Goal: Task Accomplishment & Management: Use online tool/utility

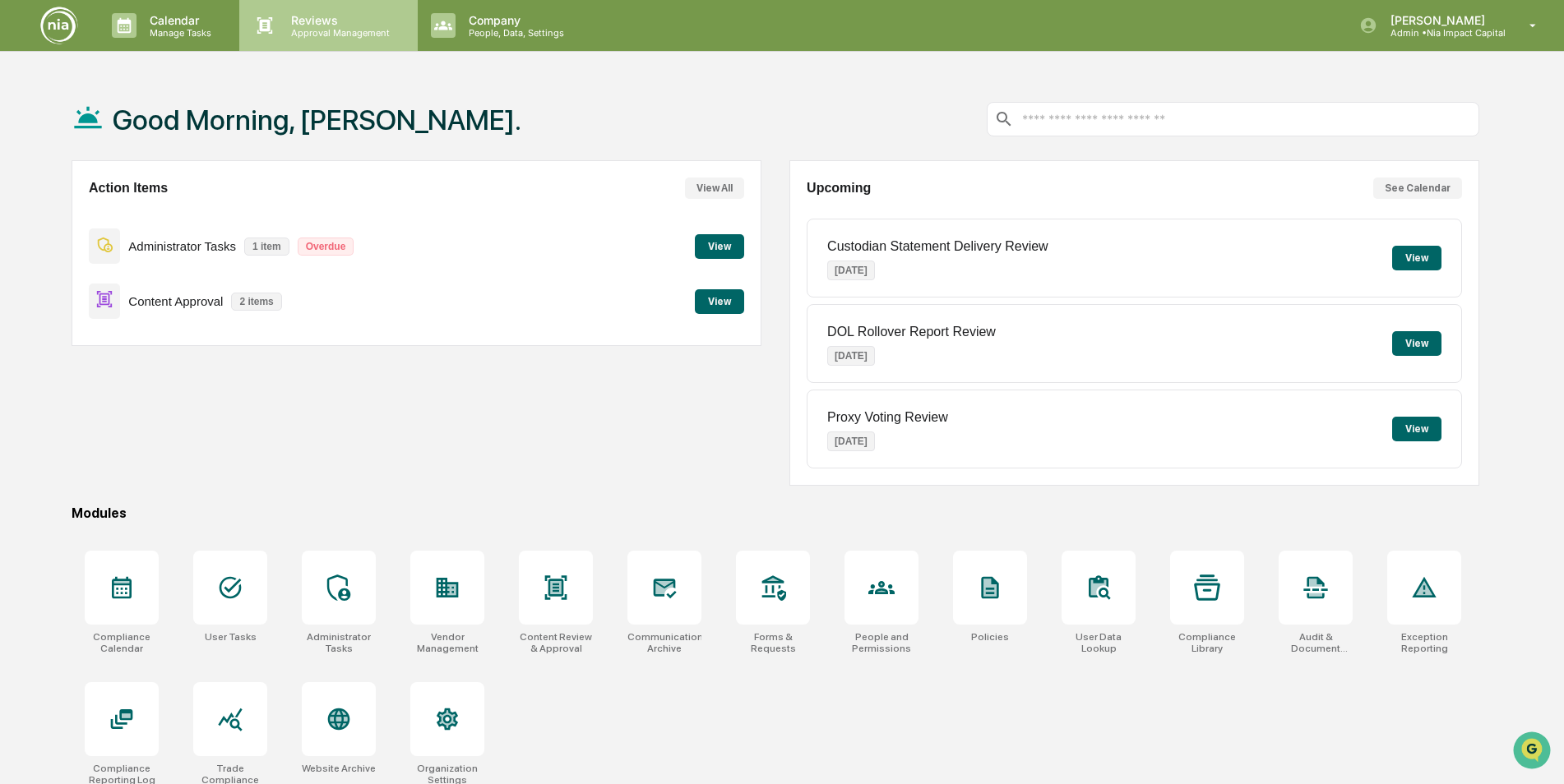
click at [321, 30] on p "Approval Management" at bounding box center [338, 33] width 120 height 12
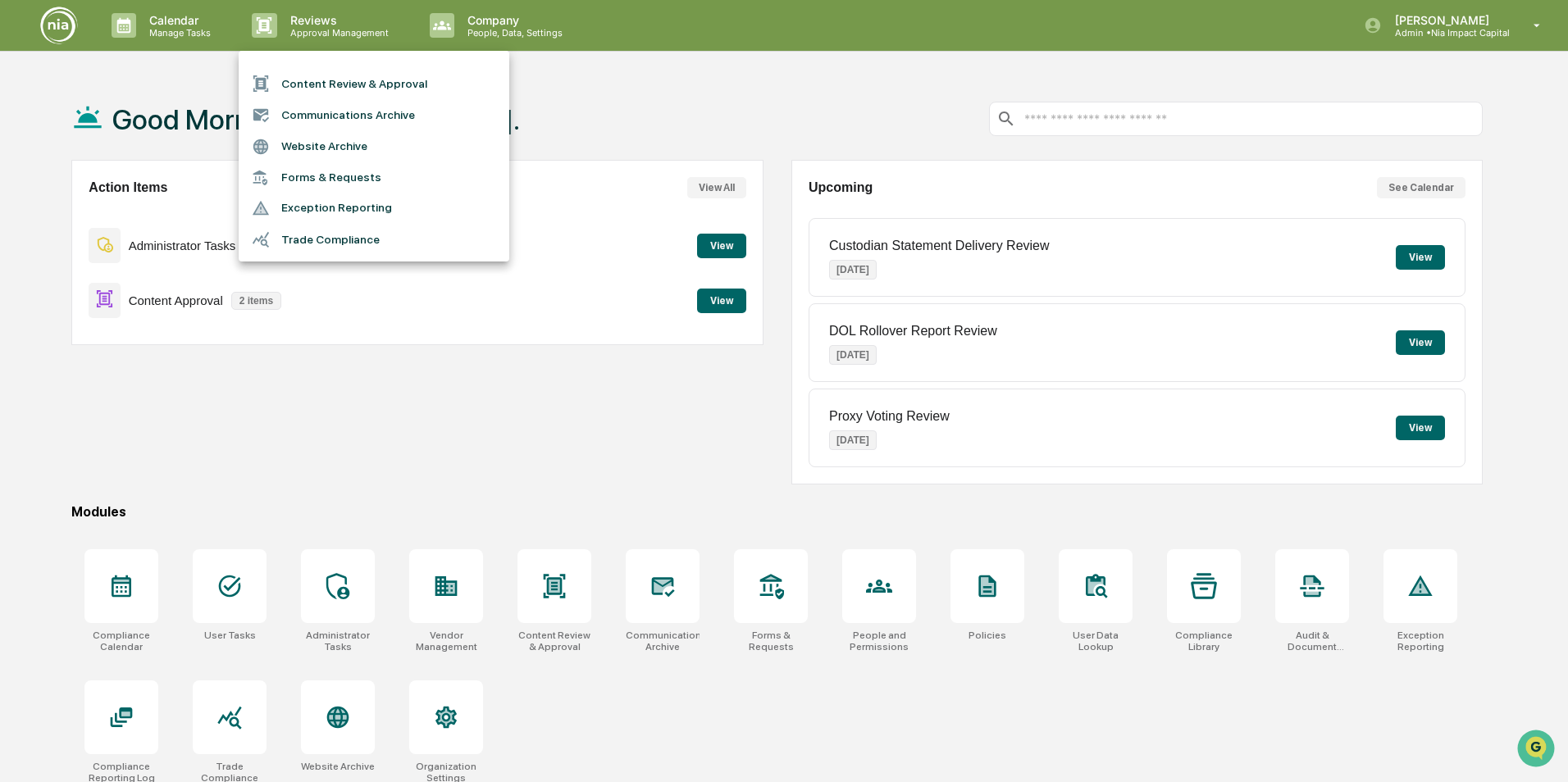
click at [330, 82] on li "Content Review & Approval" at bounding box center [373, 83] width 270 height 31
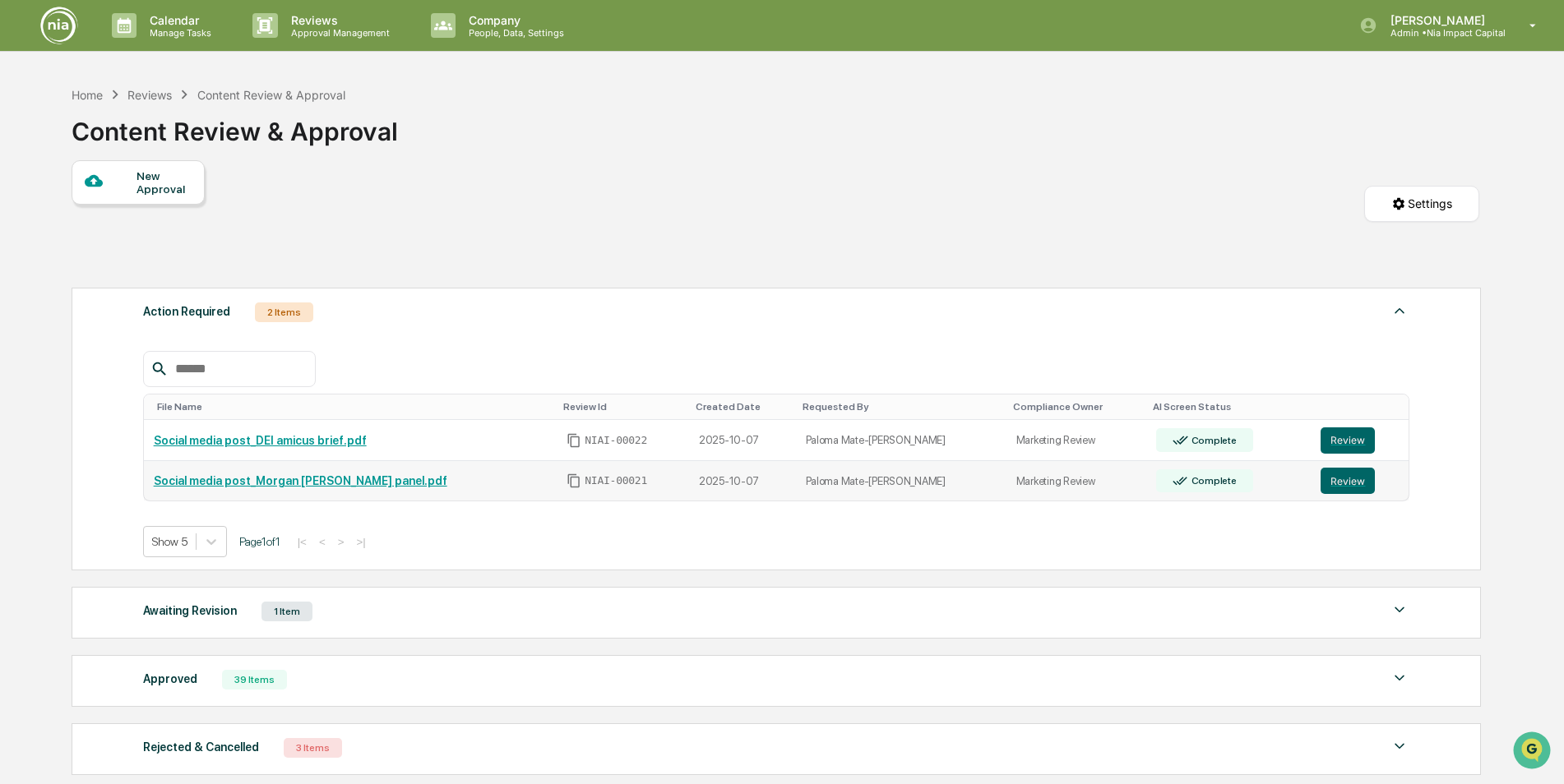
click at [336, 484] on link "Social media post_Morgan [PERSON_NAME] panel.pdf" at bounding box center [301, 481] width 293 height 13
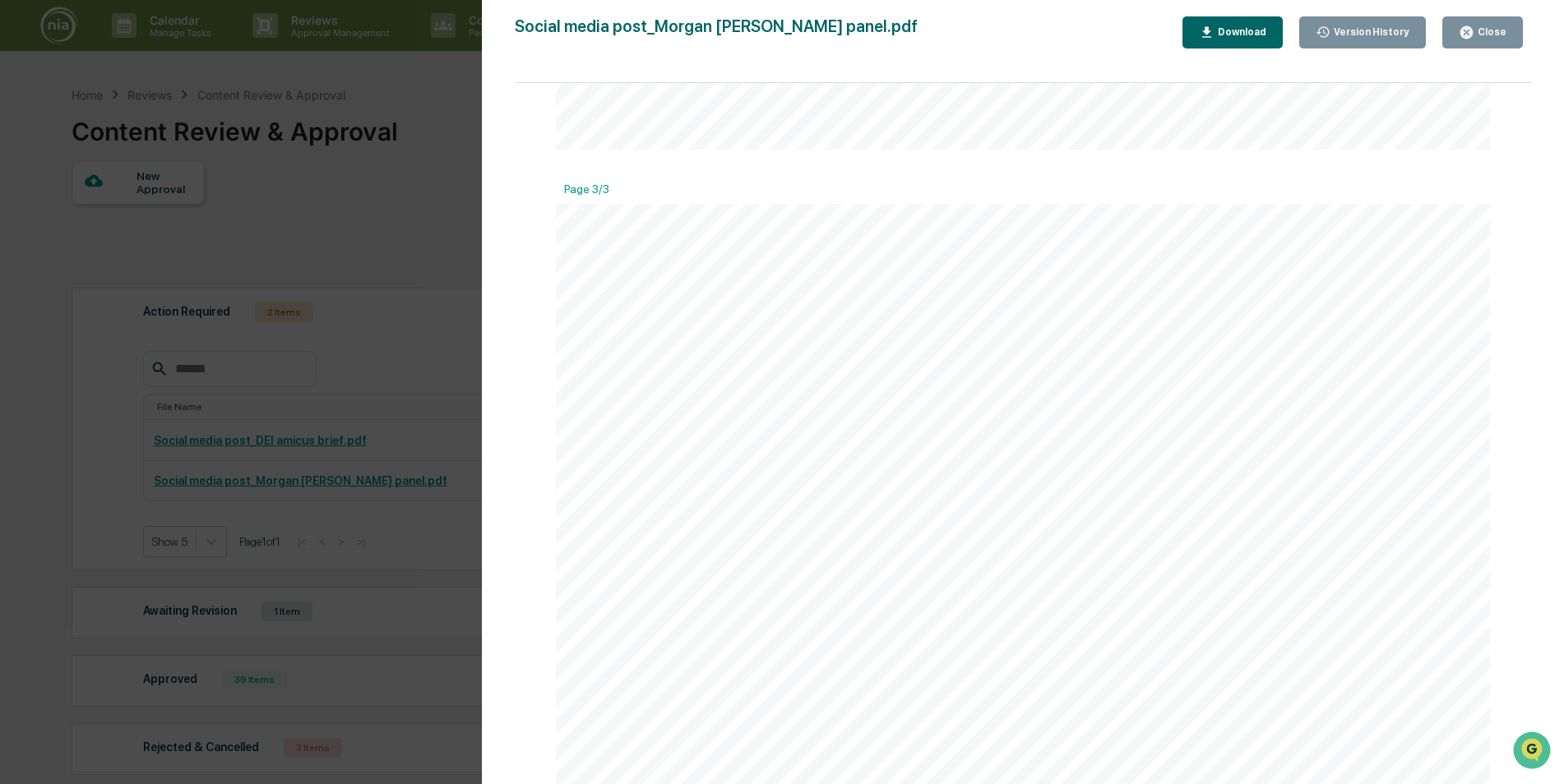
scroll to position [2400, 0]
click at [1489, 30] on div "Close" at bounding box center [1490, 32] width 32 height 12
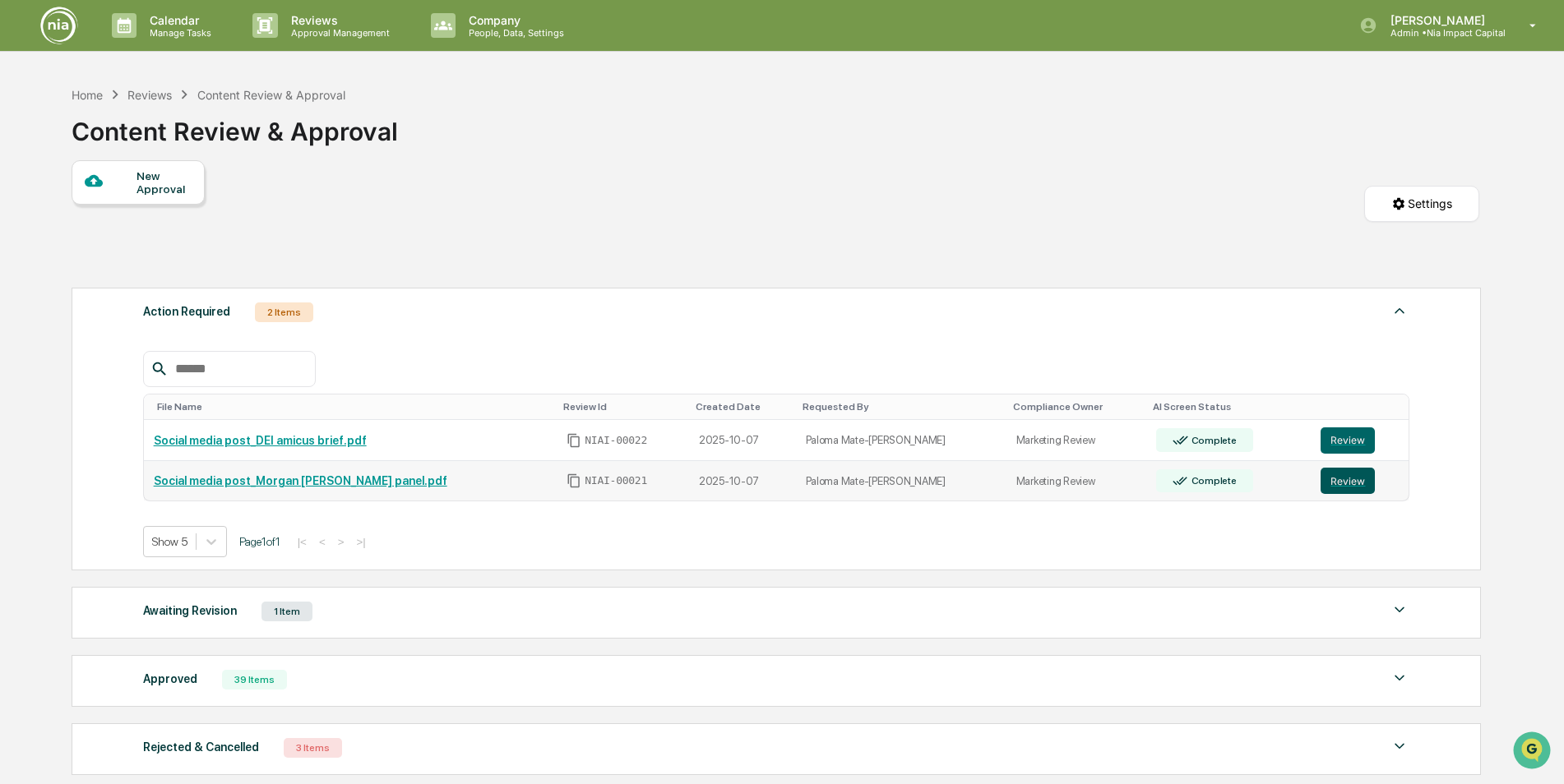
click at [1333, 486] on button "Review" at bounding box center [1347, 481] width 54 height 27
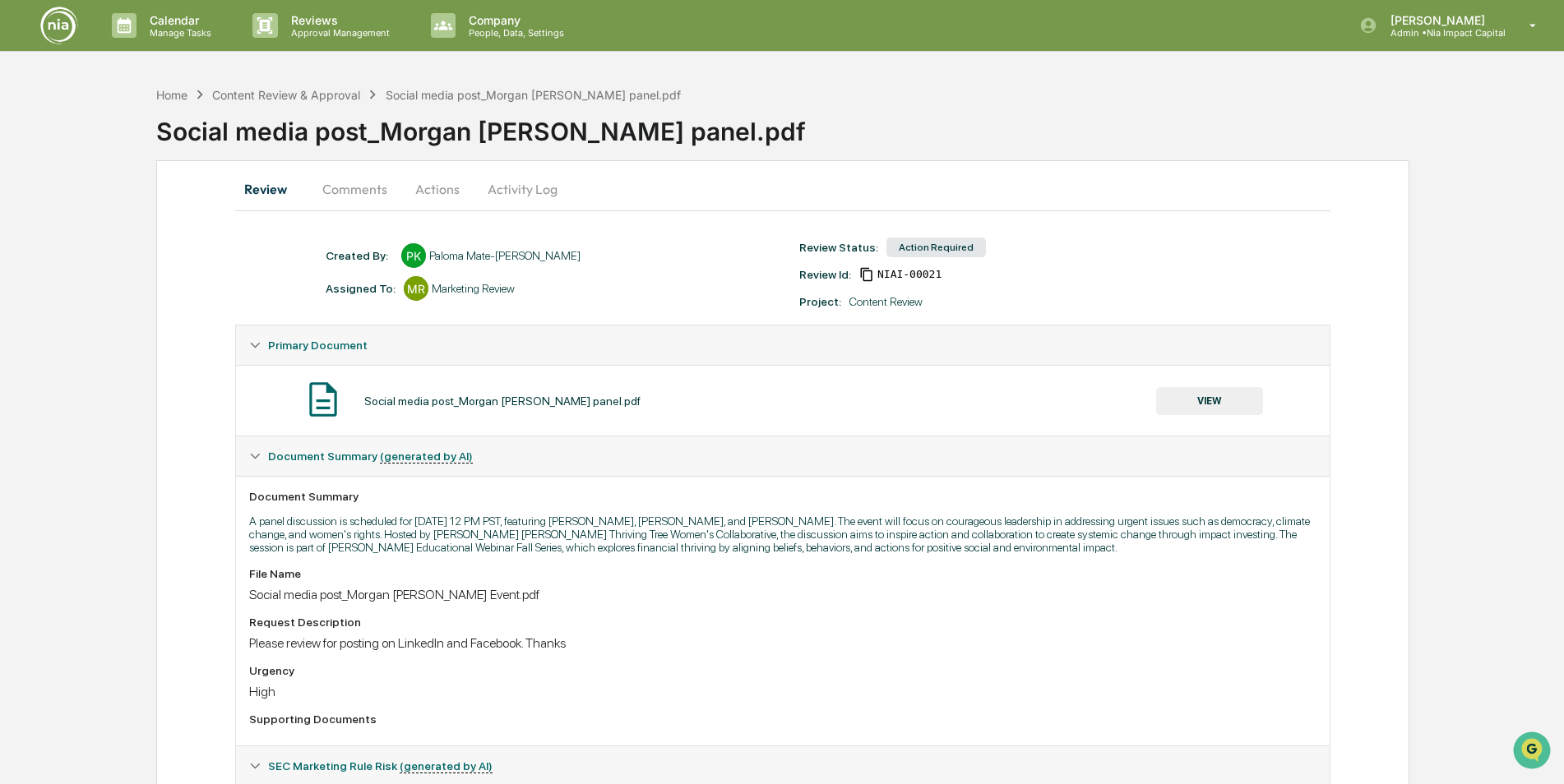
click at [445, 193] on button "Actions" at bounding box center [437, 188] width 74 height 39
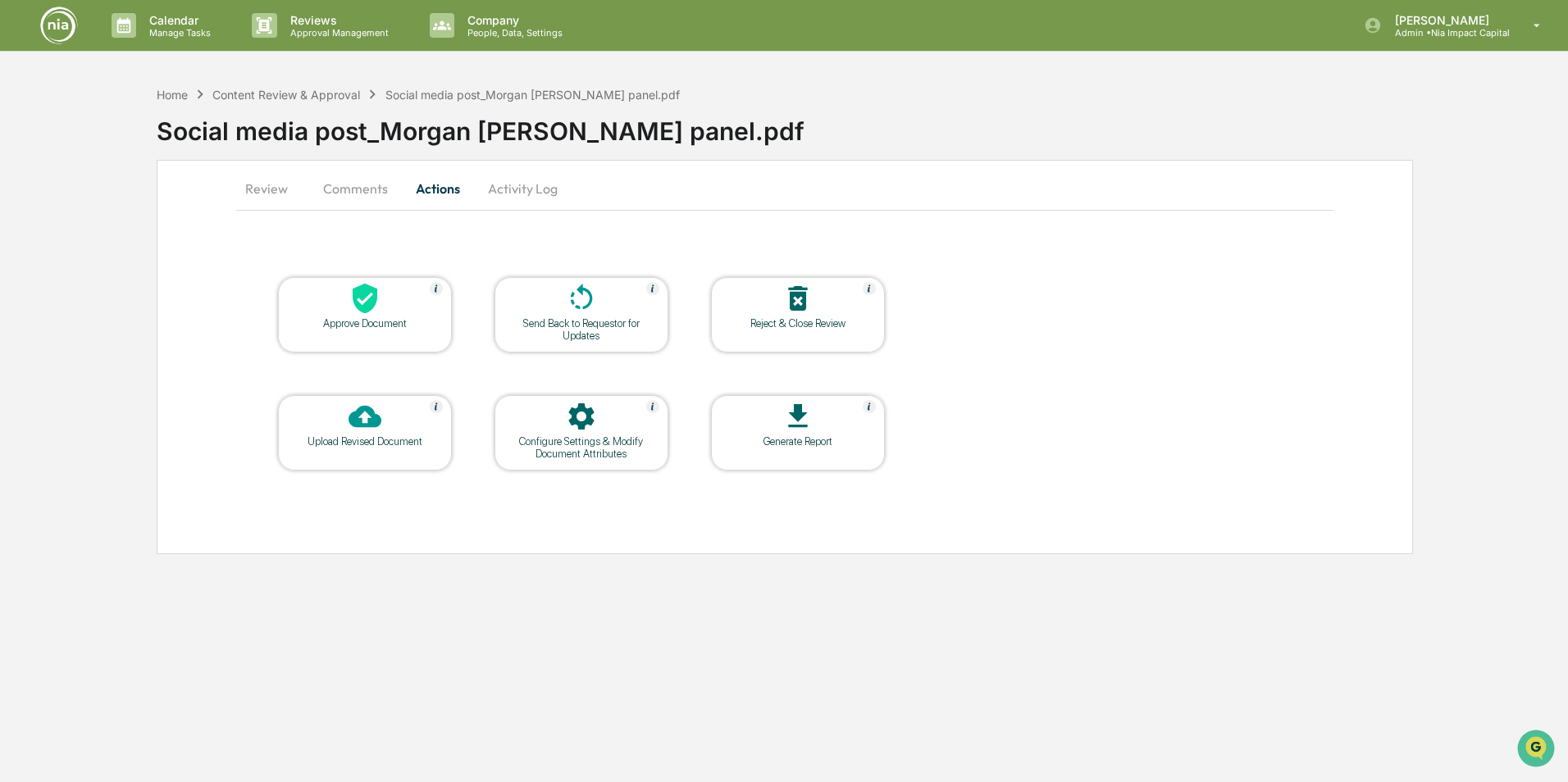
click at [365, 310] on icon at bounding box center [365, 299] width 25 height 30
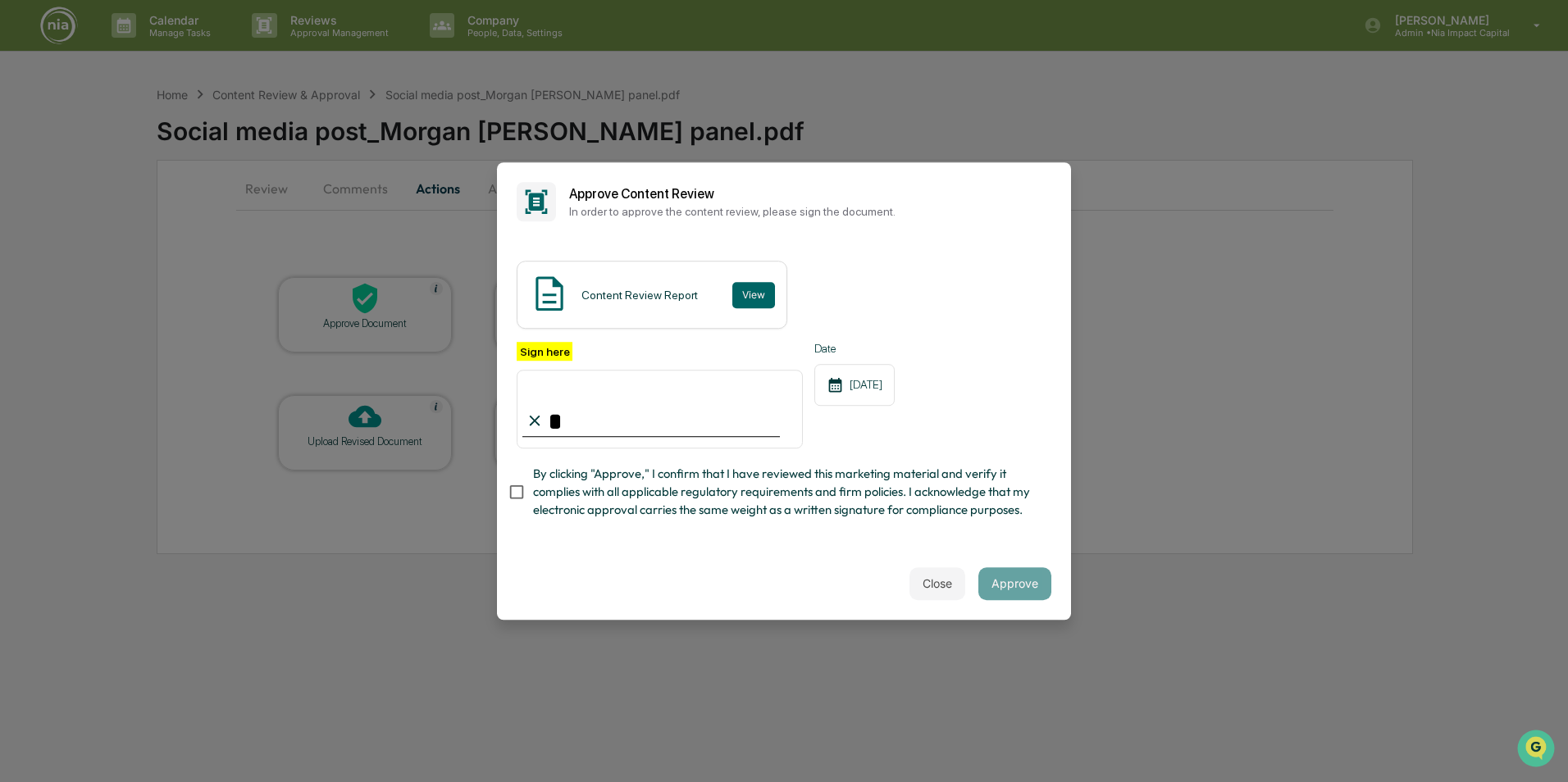
type input "**********"
click at [1001, 600] on button "Approve" at bounding box center [1015, 583] width 73 height 33
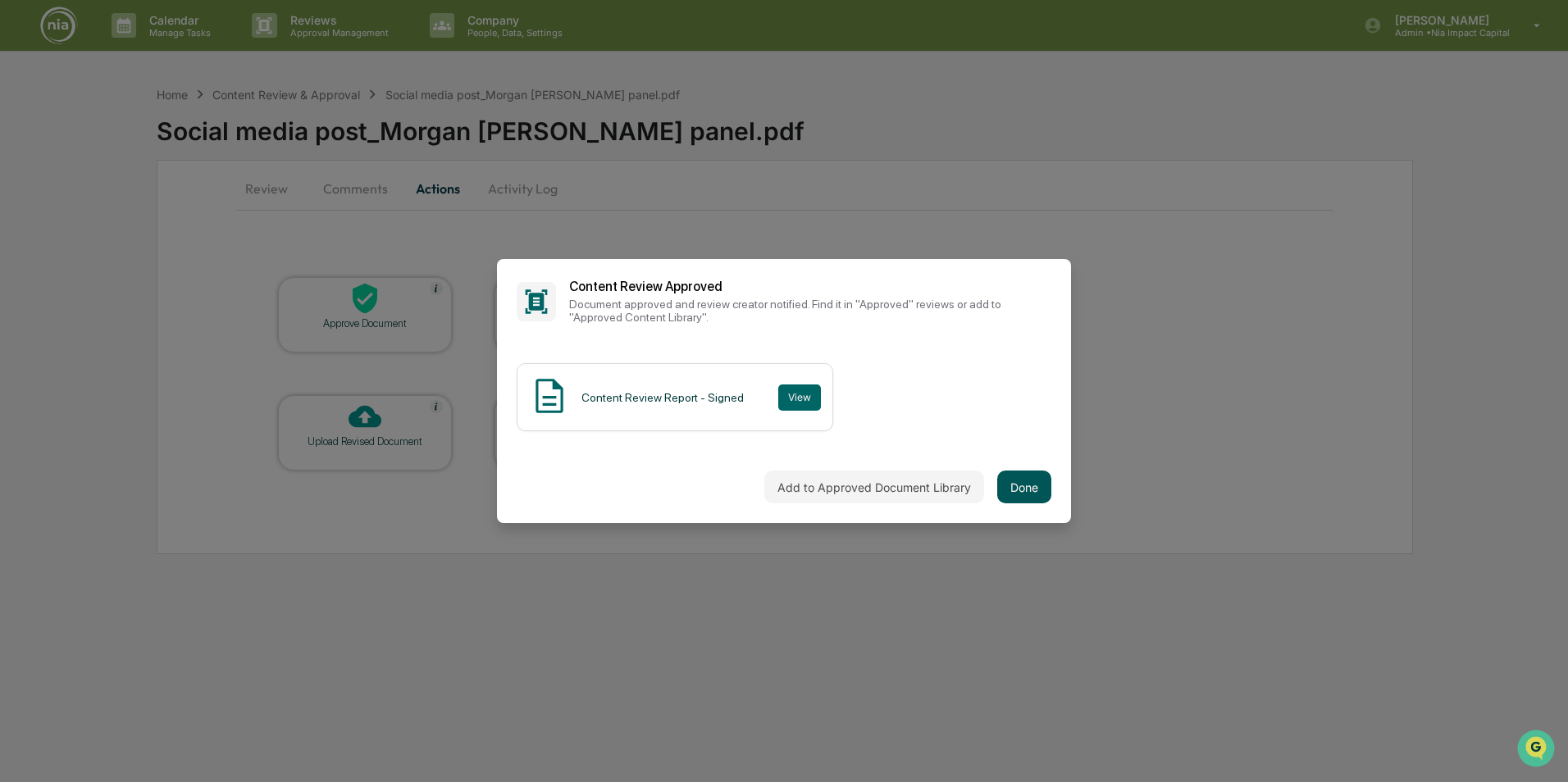
click at [1017, 483] on button "Done" at bounding box center [1023, 487] width 54 height 33
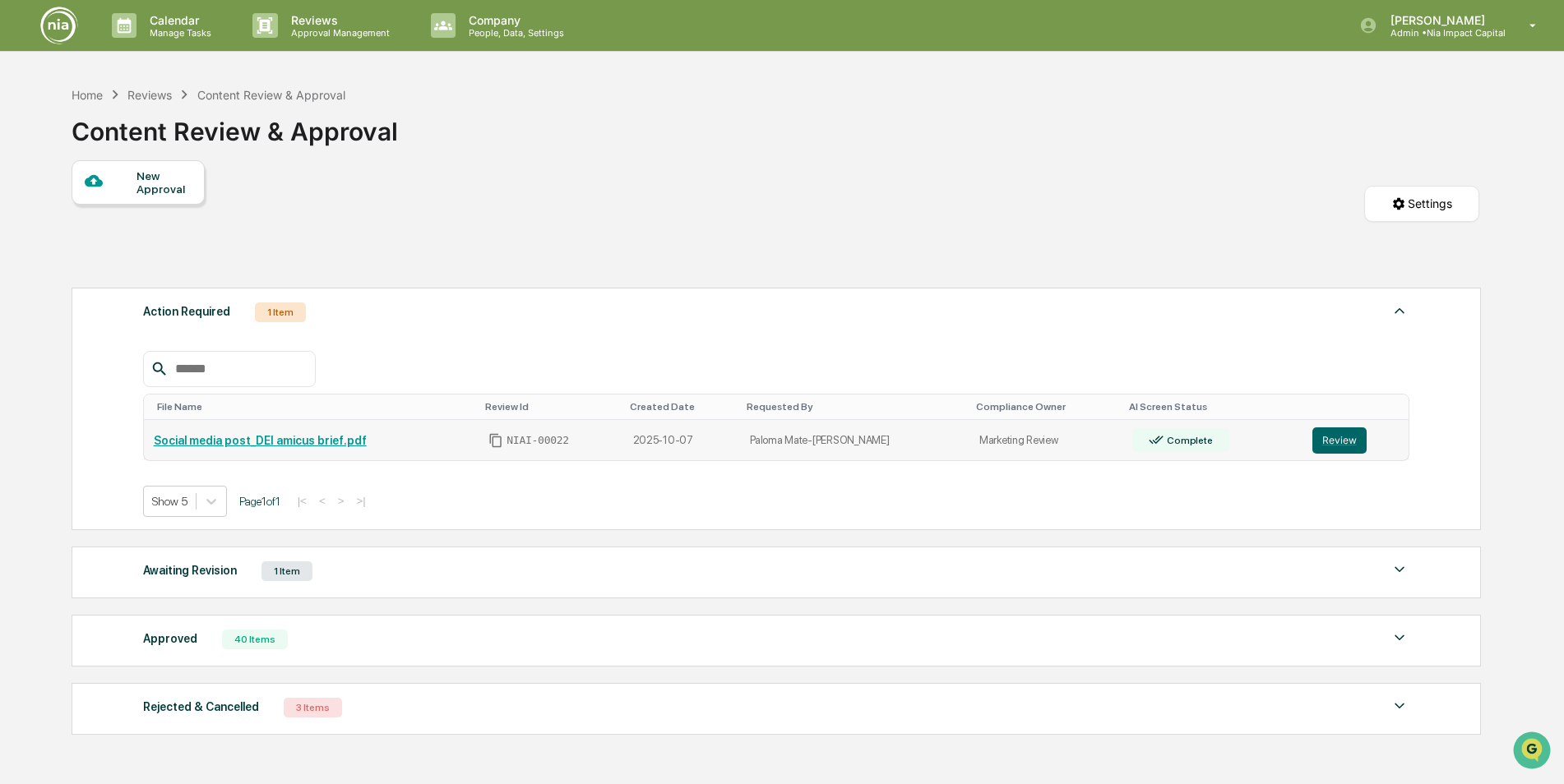
click at [299, 440] on link "Social media post_DEI amicus brief.pdf" at bounding box center [261, 440] width 213 height 13
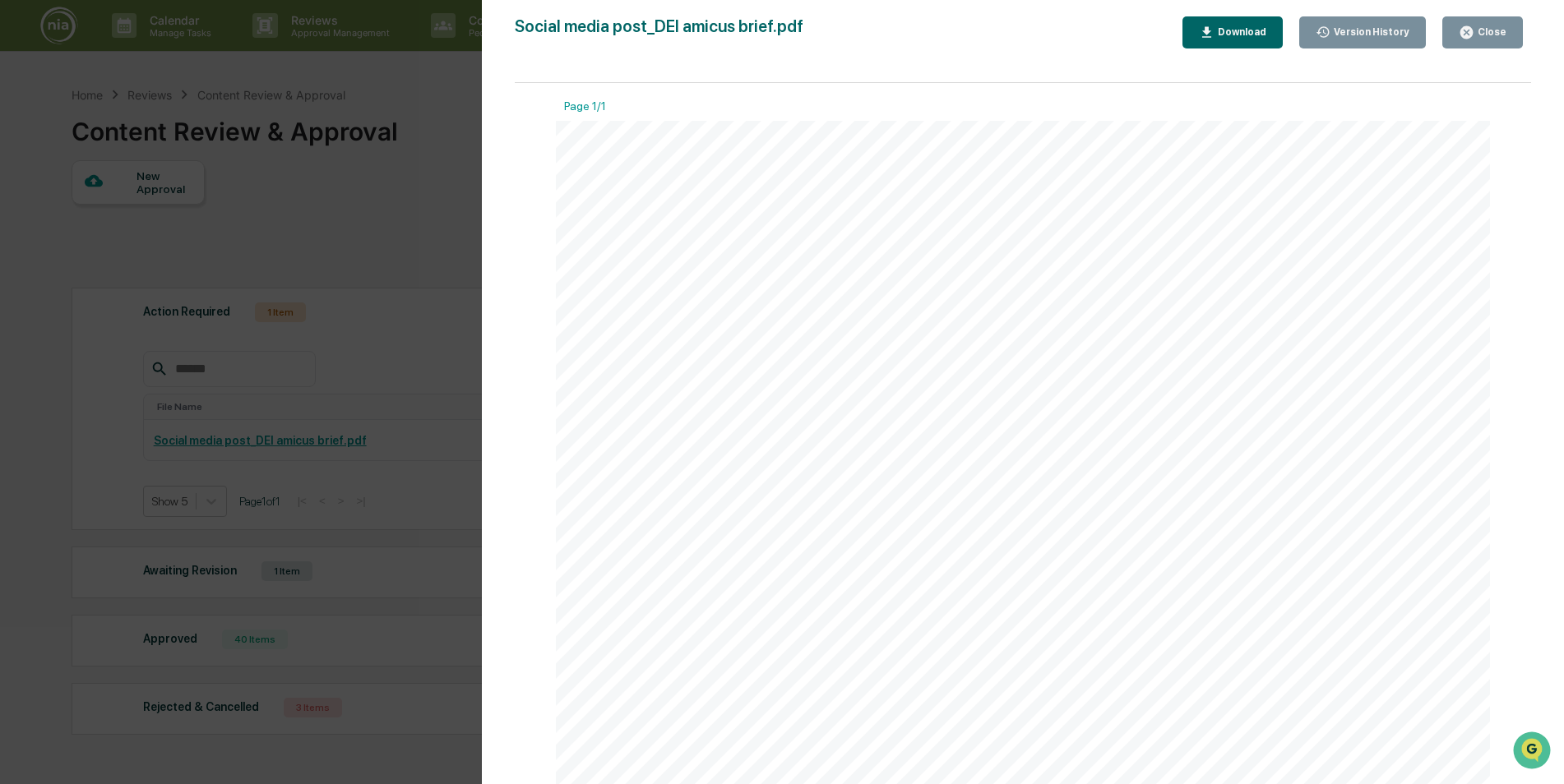
click at [1481, 36] on div "Close" at bounding box center [1490, 32] width 32 height 12
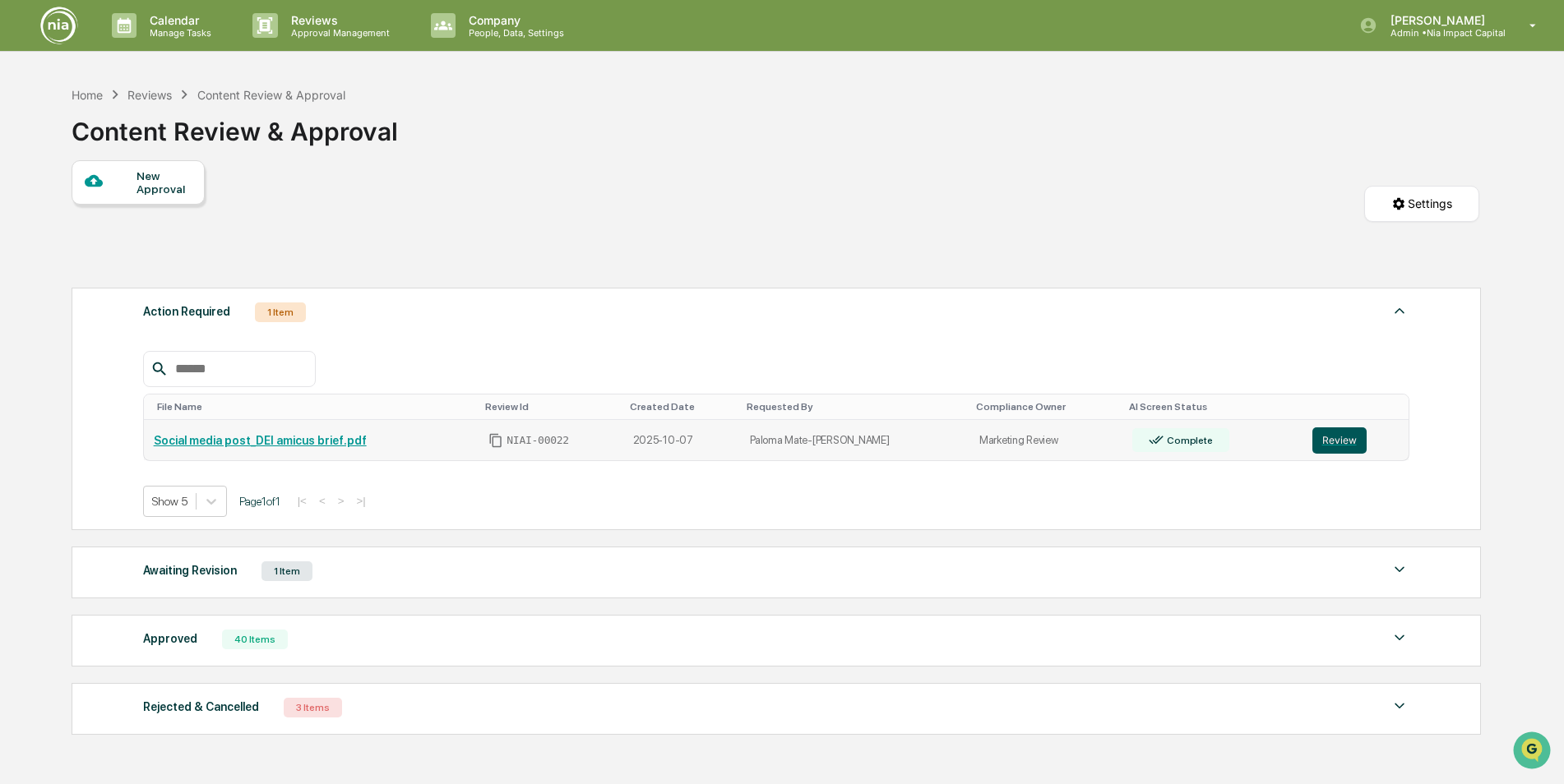
click at [1331, 445] on button "Review" at bounding box center [1339, 441] width 54 height 27
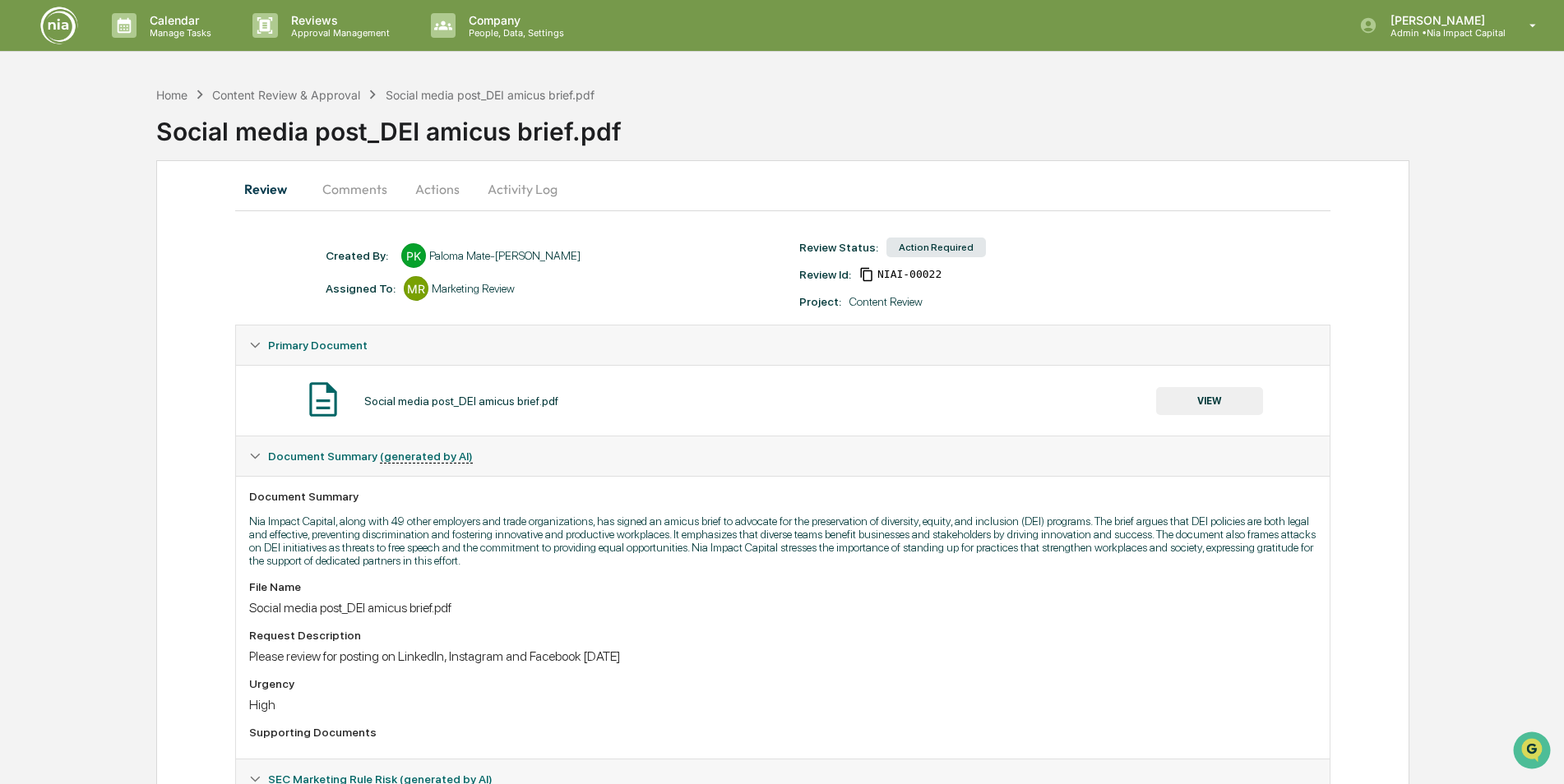
click at [437, 190] on button "Actions" at bounding box center [437, 188] width 74 height 39
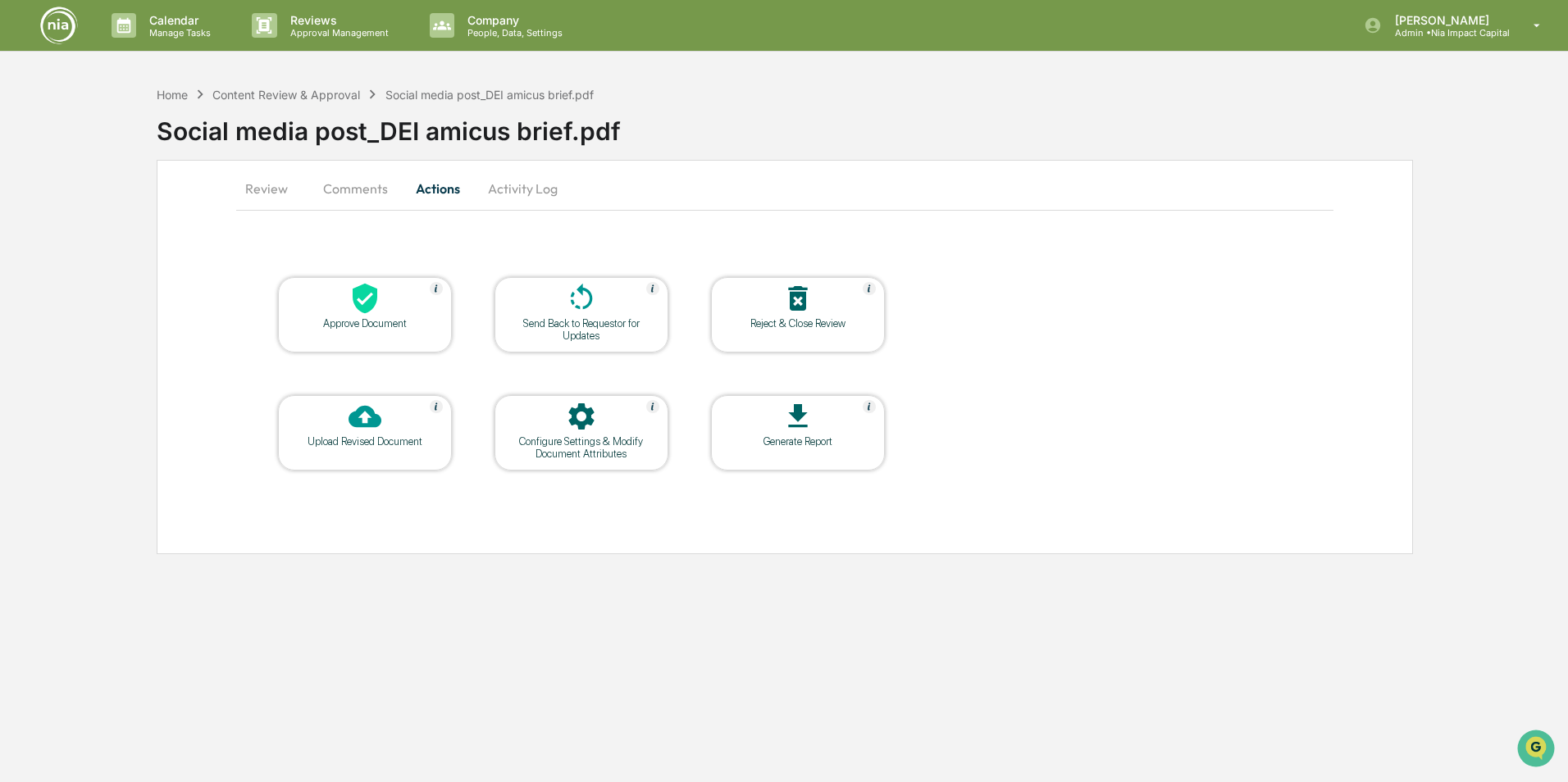
click at [357, 313] on icon at bounding box center [365, 298] width 33 height 33
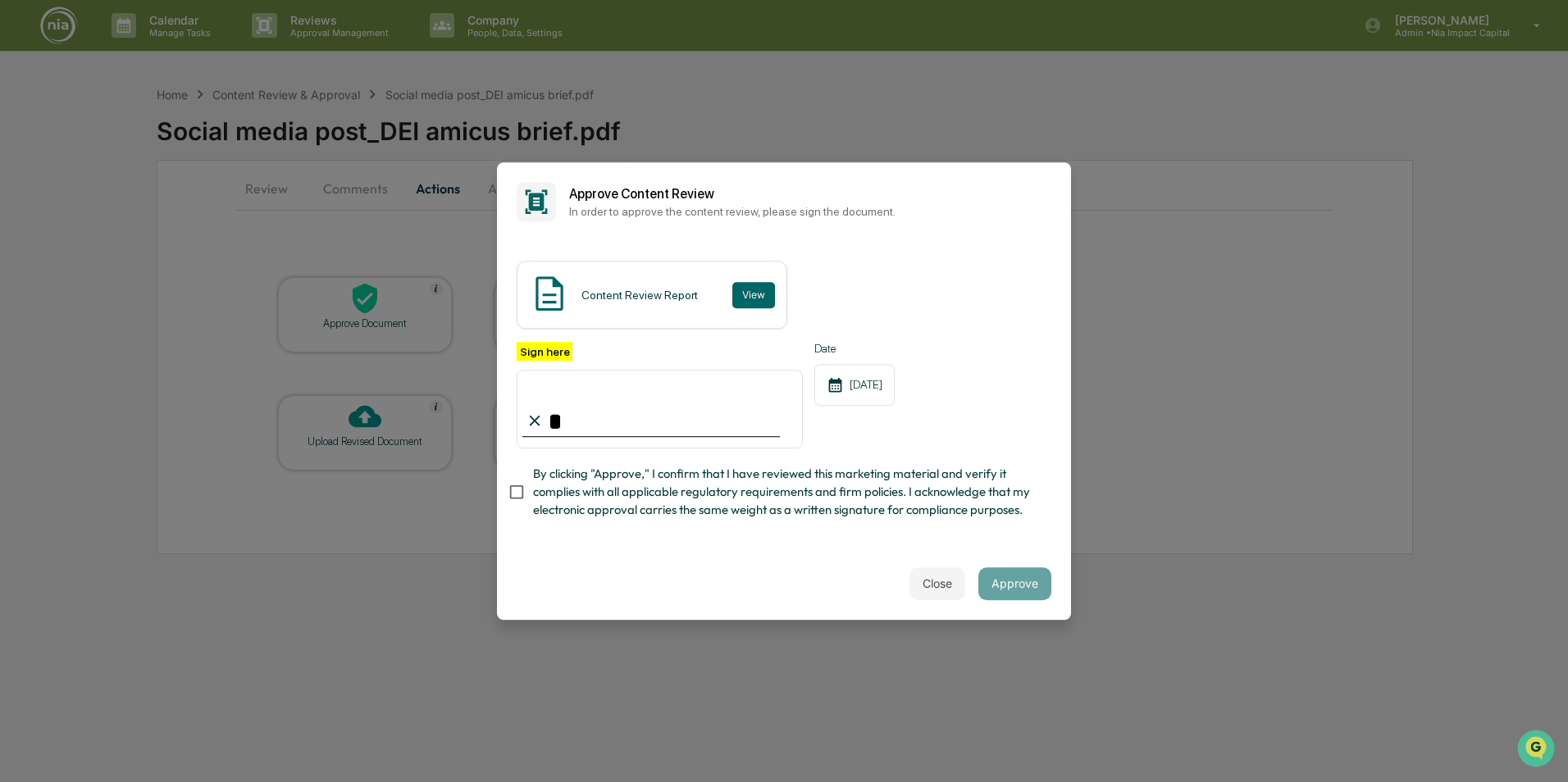
type input "**********"
click at [1015, 594] on button "Approve" at bounding box center [1015, 583] width 73 height 33
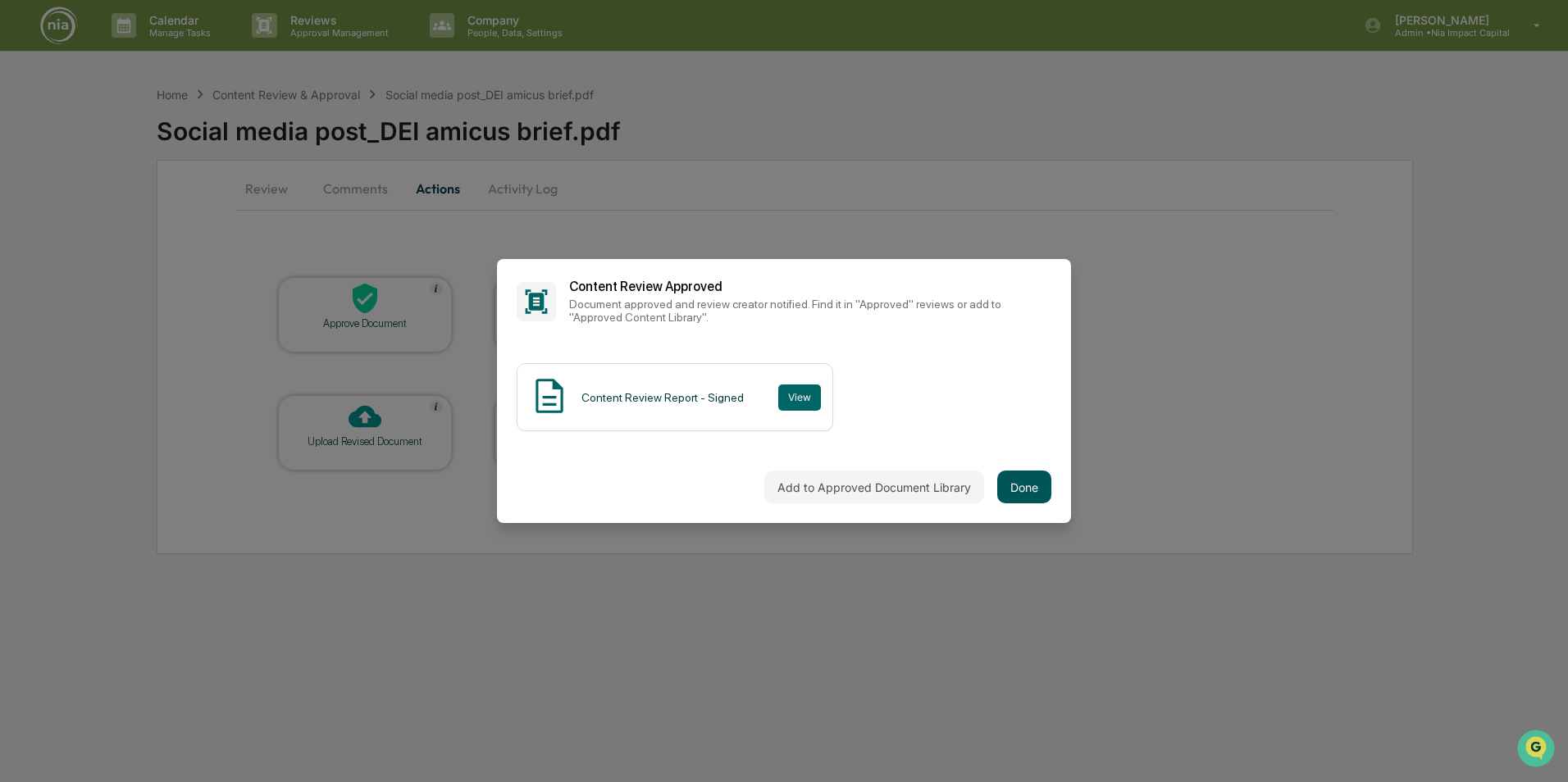
click at [1020, 489] on button "Done" at bounding box center [1023, 487] width 54 height 33
